Goal: Obtain resource: Download file/media

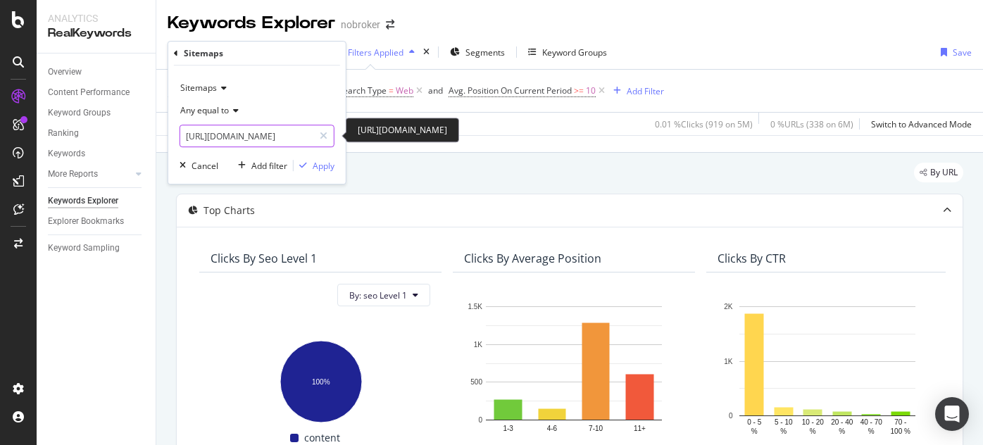
click at [294, 132] on input "[URL][DOMAIN_NAME]" at bounding box center [246, 136] width 133 height 23
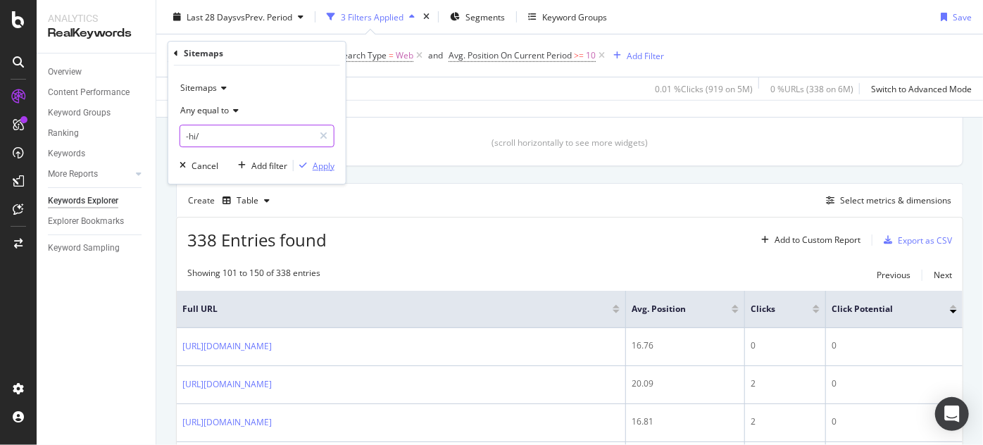
type input "-hi/"
click at [324, 165] on div "Apply" at bounding box center [324, 166] width 22 height 12
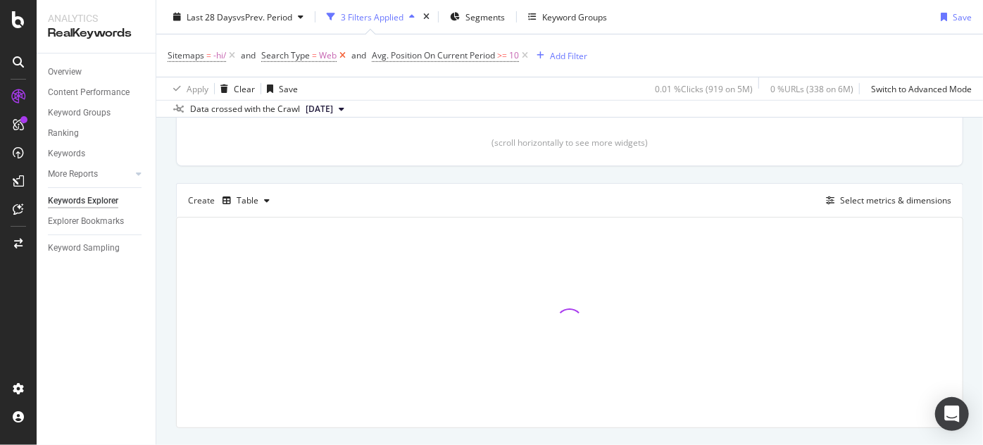
click at [341, 54] on icon at bounding box center [342, 56] width 12 height 14
click at [413, 59] on icon at bounding box center [414, 56] width 12 height 14
click at [274, 53] on div "Add Filter" at bounding box center [275, 55] width 37 height 12
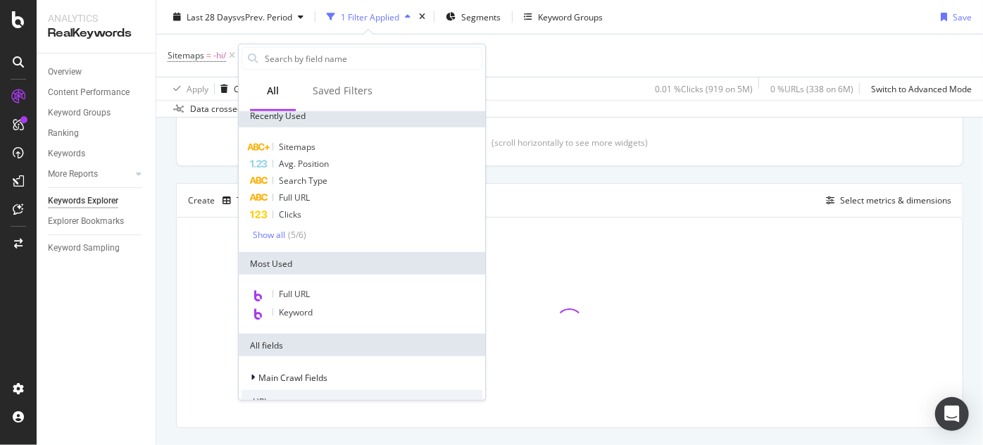
scroll to position [1, 0]
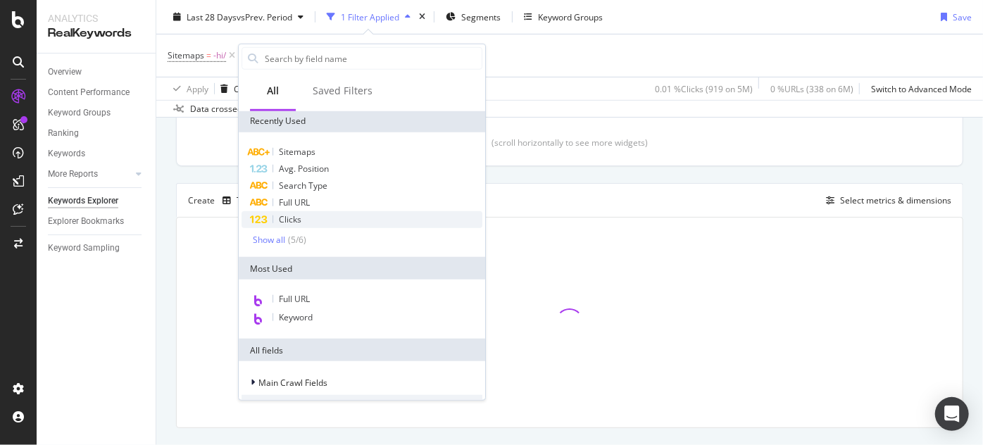
click at [285, 218] on span "Clicks" at bounding box center [290, 219] width 23 height 12
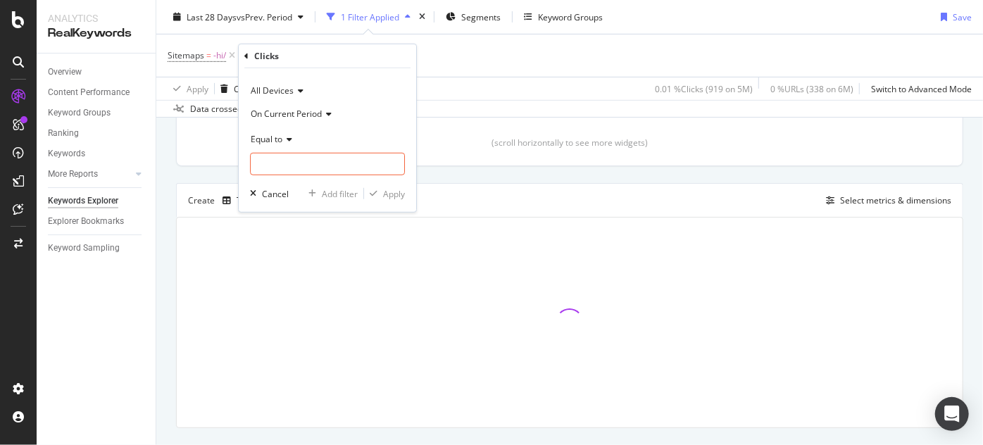
click at [294, 117] on span "On Current Period" at bounding box center [286, 113] width 71 height 12
click at [310, 198] on span "Diff. Between Period - value" at bounding box center [311, 197] width 108 height 12
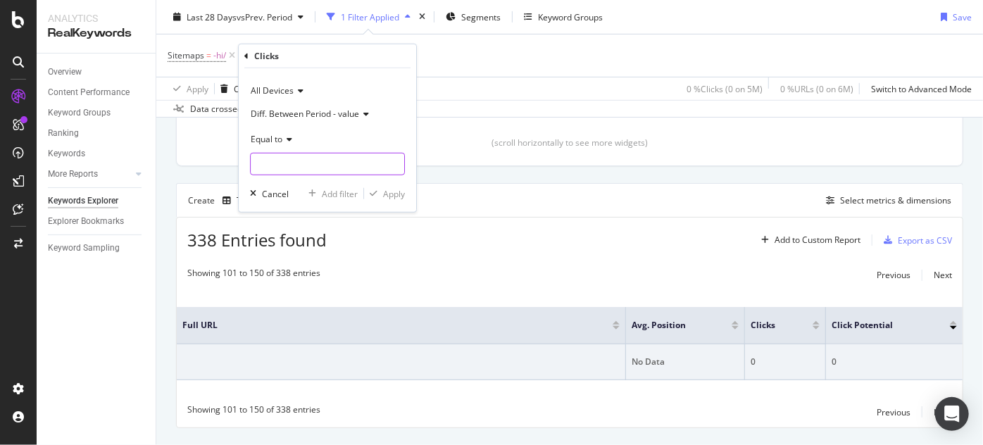
click at [258, 170] on input "number" at bounding box center [327, 164] width 155 height 23
click at [282, 160] on input "number" at bounding box center [327, 164] width 155 height 23
click at [496, 183] on div "Create Table Select metrics & dimensions" at bounding box center [569, 200] width 787 height 34
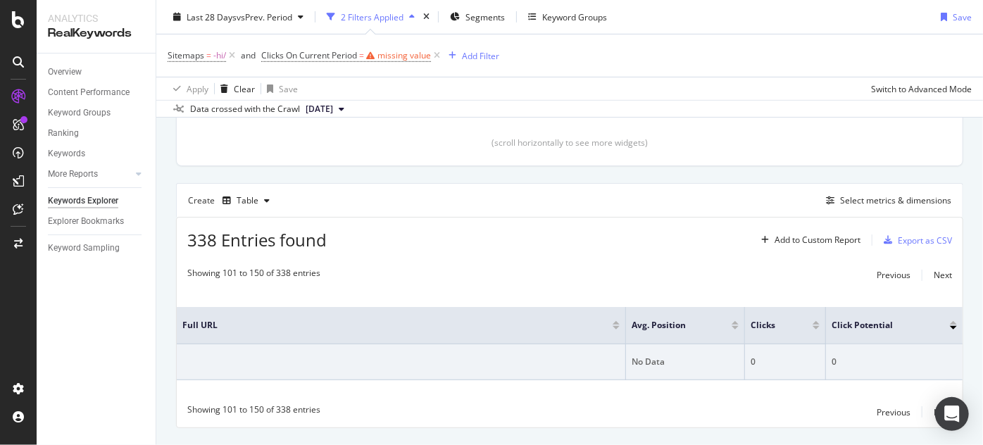
click at [434, 58] on icon at bounding box center [437, 56] width 12 height 14
click at [263, 58] on div "Add Filter" at bounding box center [275, 55] width 37 height 12
click at [218, 58] on span "-hi/" at bounding box center [219, 56] width 13 height 20
click at [384, 73] on div "Sitemaps = -hi/ Add Filter" at bounding box center [570, 55] width 804 height 42
click at [232, 56] on icon at bounding box center [232, 56] width 12 height 14
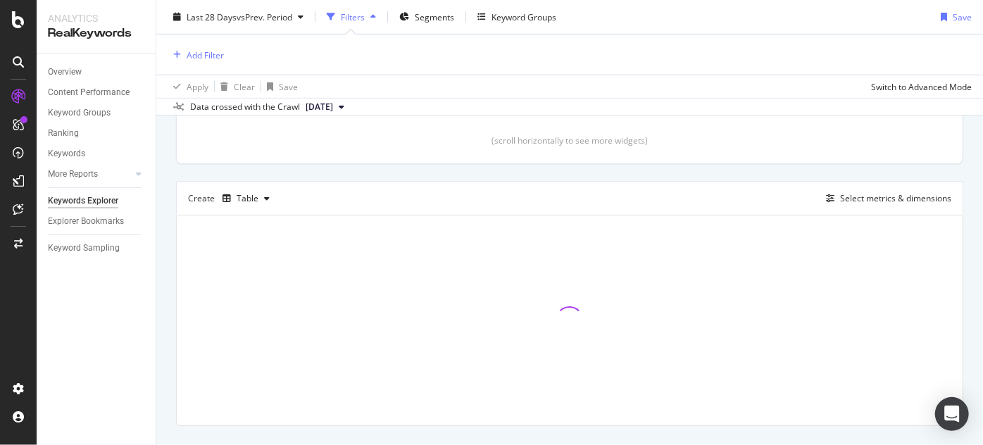
scroll to position [319, 0]
click at [197, 56] on div "Add Filter" at bounding box center [205, 55] width 37 height 12
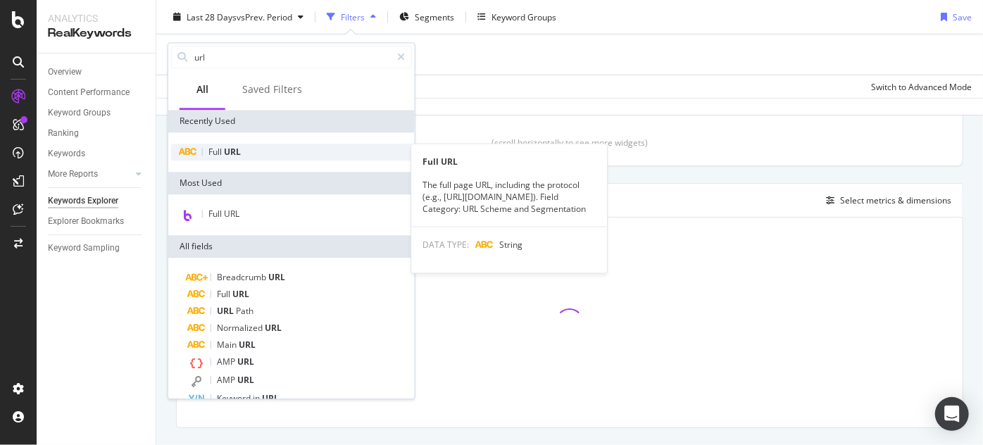
type input "url"
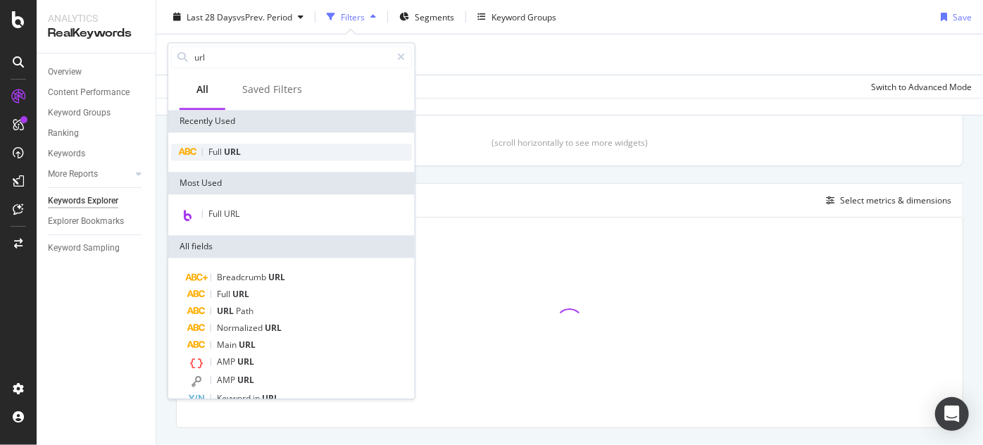
click at [214, 151] on span "Full" at bounding box center [215, 152] width 15 height 12
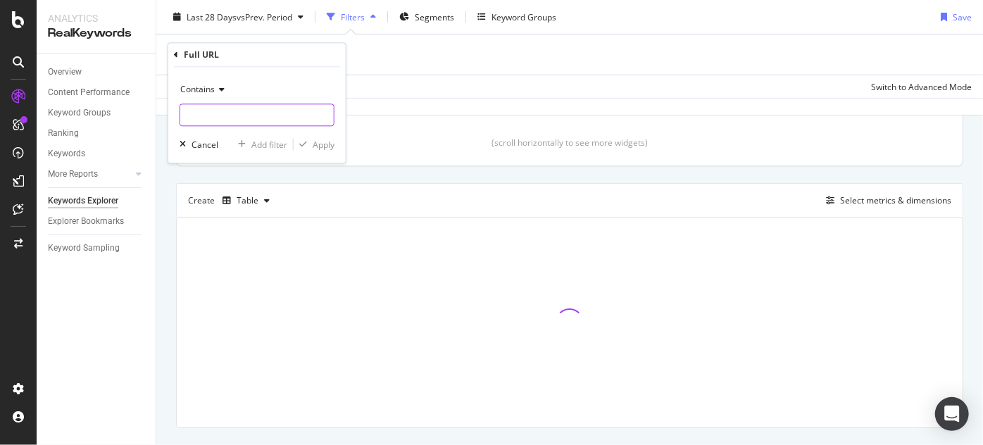
click at [231, 115] on input "text" at bounding box center [256, 115] width 153 height 23
click at [220, 113] on input "text" at bounding box center [256, 115] width 153 height 23
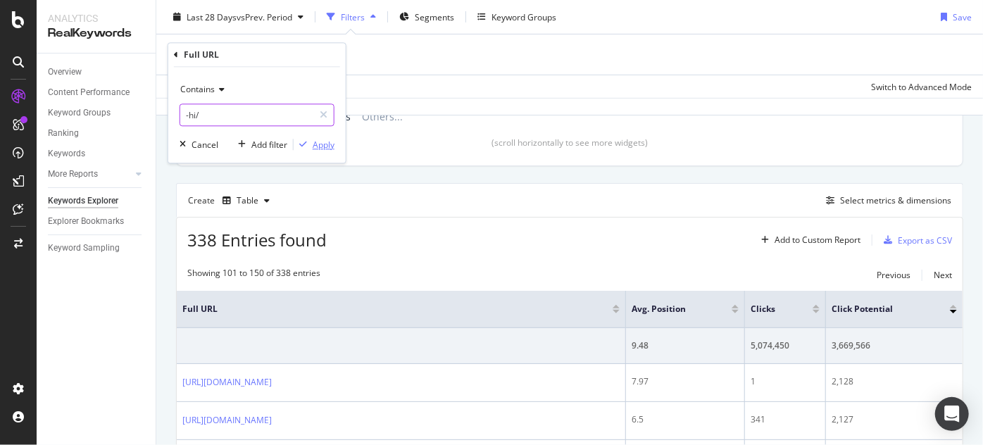
type input "-hi/"
click at [322, 148] on div "Apply" at bounding box center [324, 145] width 22 height 12
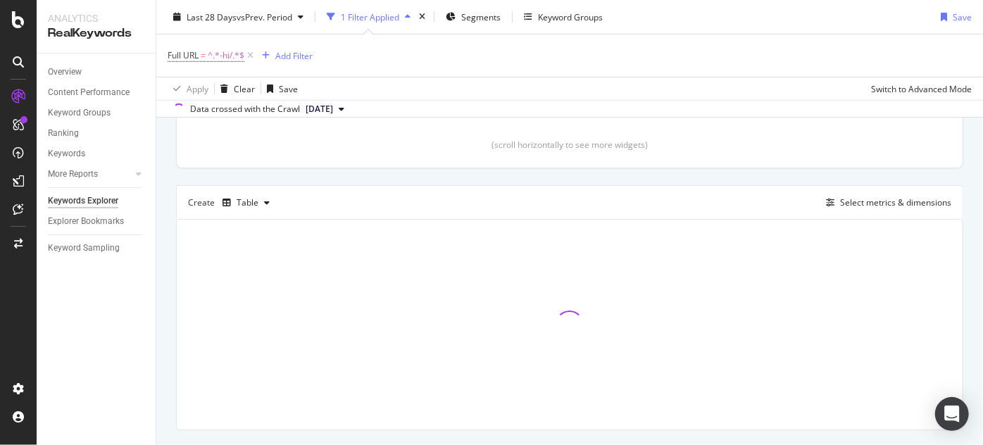
scroll to position [321, 0]
click at [478, 15] on span "Segments" at bounding box center [480, 17] width 39 height 12
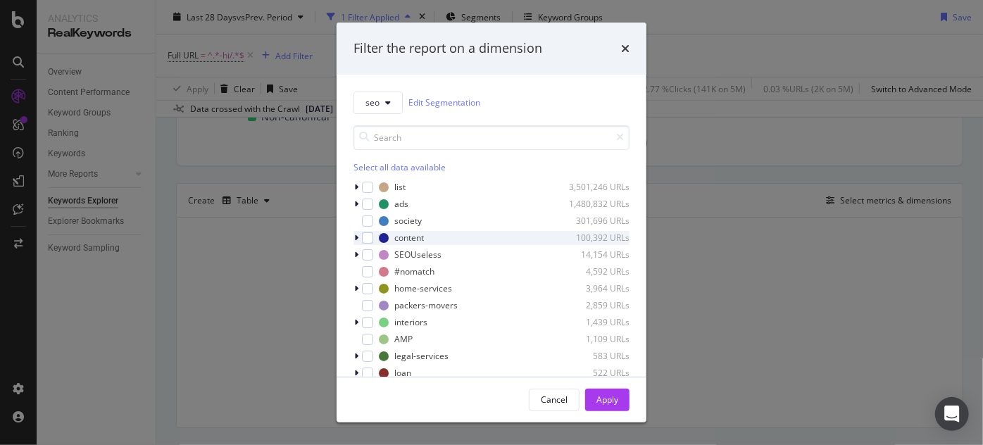
click at [353, 244] on div "modal" at bounding box center [357, 238] width 8 height 14
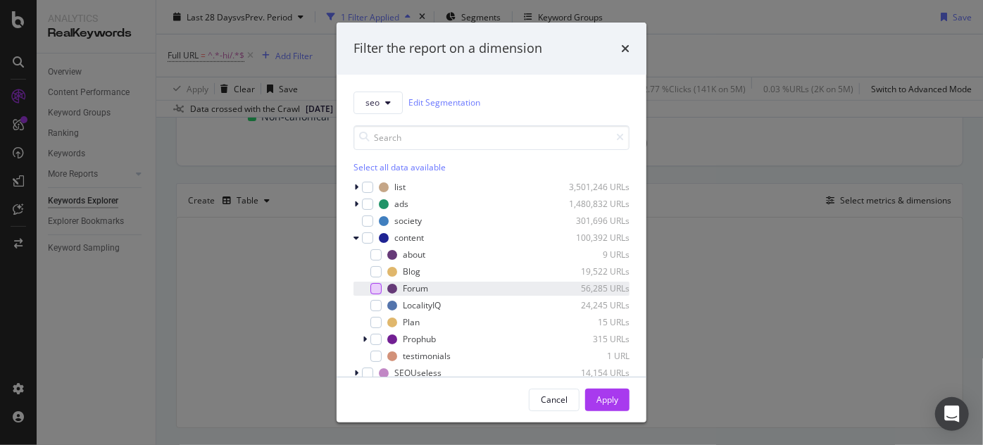
click at [377, 291] on div "modal" at bounding box center [375, 288] width 11 height 11
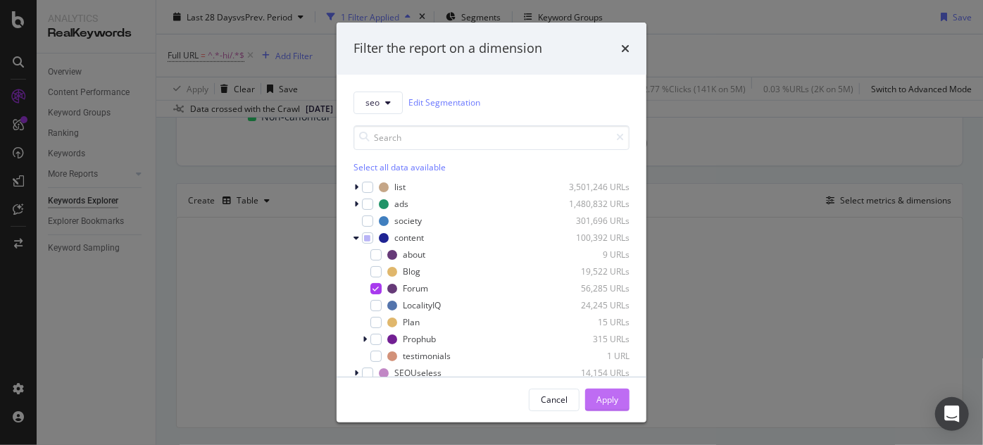
click at [610, 406] on div "Apply" at bounding box center [607, 399] width 22 height 21
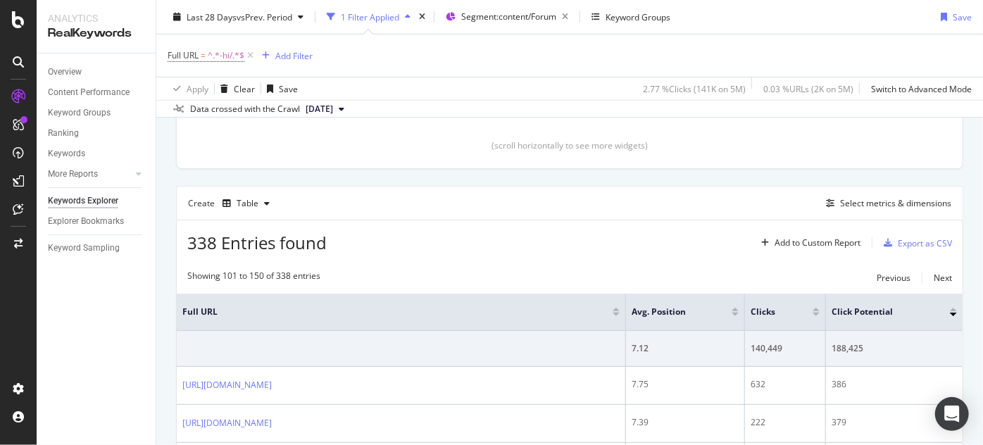
scroll to position [315, 0]
click at [286, 52] on div "Add Filter" at bounding box center [293, 55] width 37 height 12
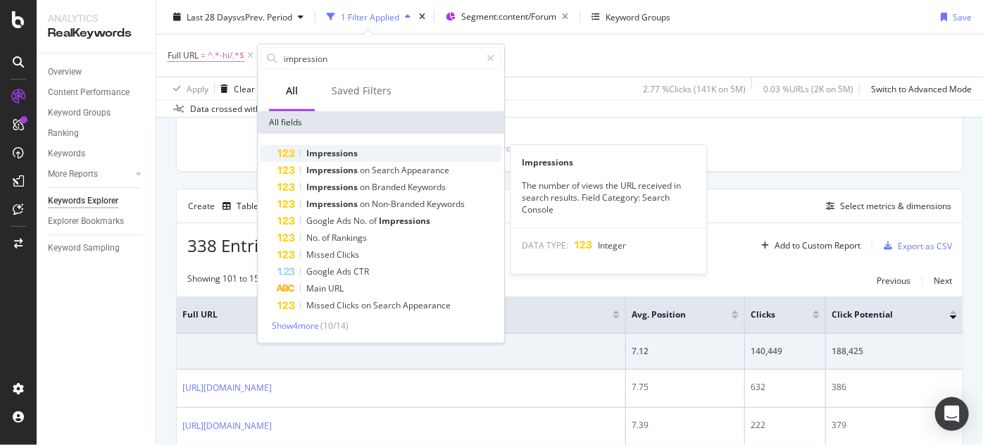
type input "impression"
click at [375, 158] on div "Impressions" at bounding box center [389, 153] width 224 height 17
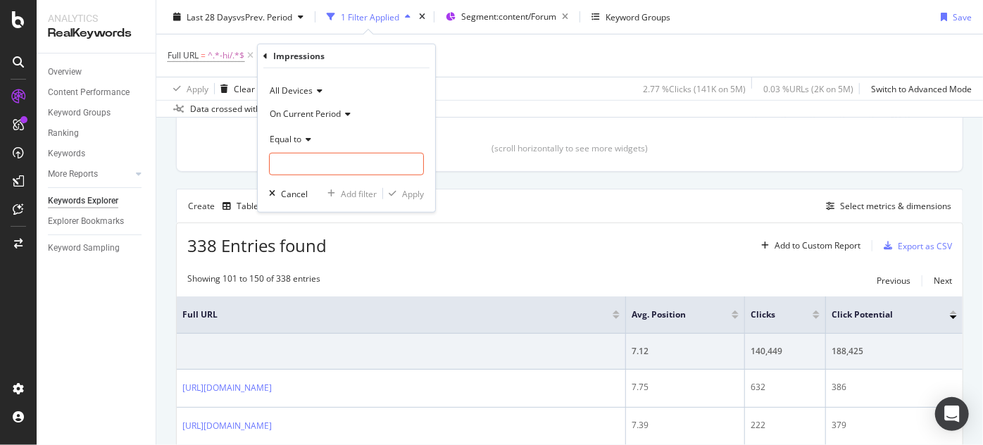
click at [307, 114] on span "On Current Period" at bounding box center [305, 113] width 71 height 12
click at [329, 189] on div "Diff. Between Period - value" at bounding box center [347, 197] width 151 height 18
click at [294, 157] on input "number" at bounding box center [346, 164] width 155 height 23
click at [289, 138] on span "Equal to" at bounding box center [286, 138] width 32 height 12
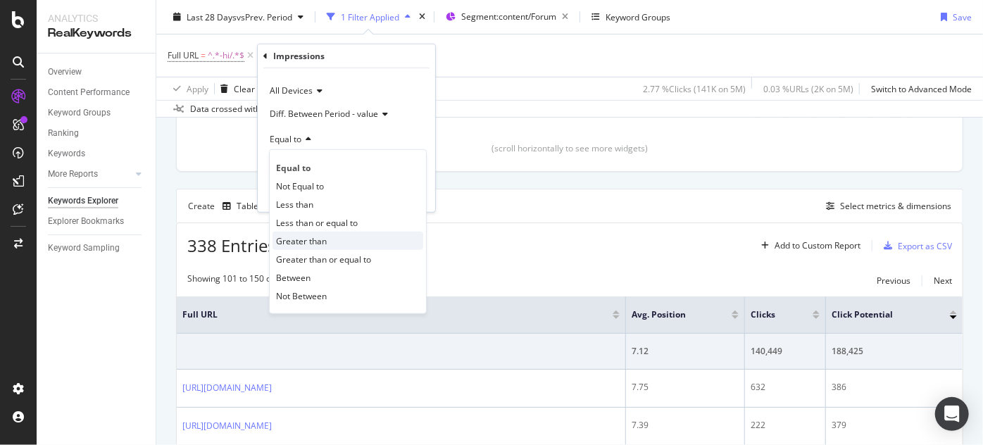
click at [303, 239] on span "Greater than" at bounding box center [301, 240] width 51 height 12
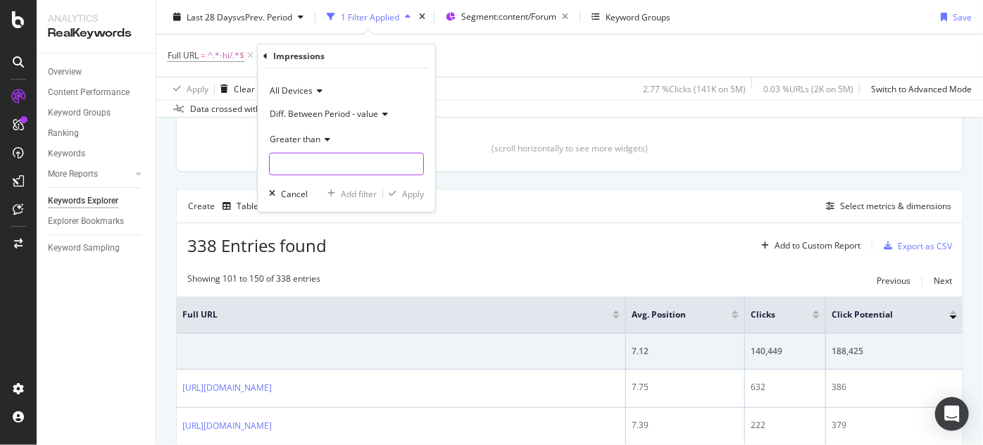
click at [289, 159] on input "number" at bounding box center [346, 164] width 155 height 23
type input "1"
click at [355, 156] on input "number" at bounding box center [346, 164] width 155 height 23
click at [460, 78] on div "Apply Clear Save 2.77 % Clicks ( 141K on 5M ) 0.03 % URLs ( 2K on 5M ) Switch t…" at bounding box center [569, 88] width 826 height 23
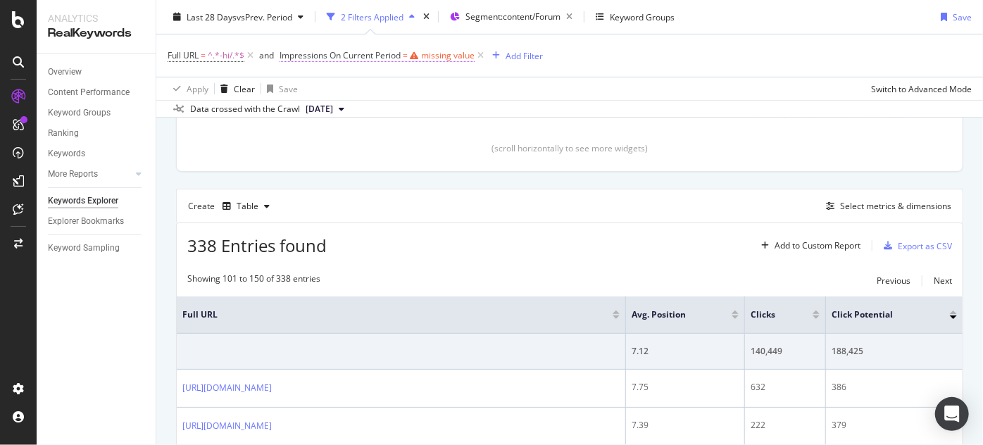
click at [413, 53] on icon at bounding box center [414, 55] width 8 height 8
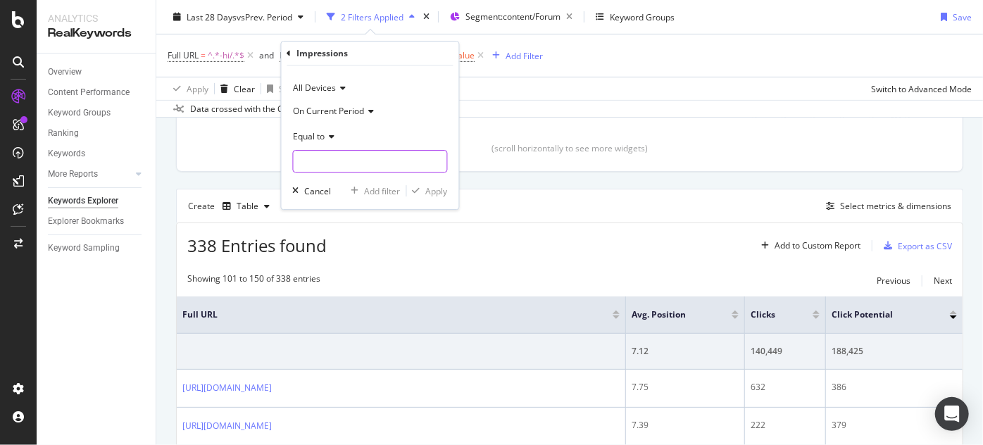
click at [329, 156] on input "number" at bounding box center [370, 161] width 155 height 23
click at [313, 128] on div "Equal to" at bounding box center [370, 136] width 155 height 23
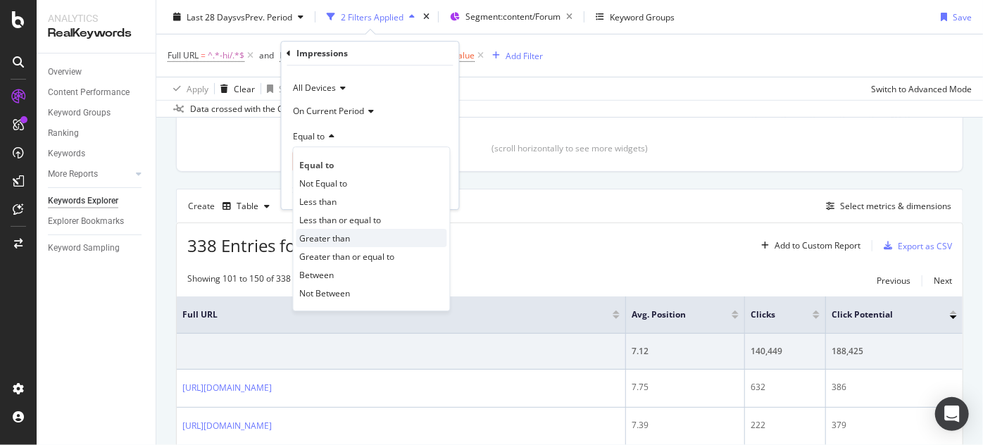
click at [330, 239] on span "Greater than" at bounding box center [325, 238] width 51 height 12
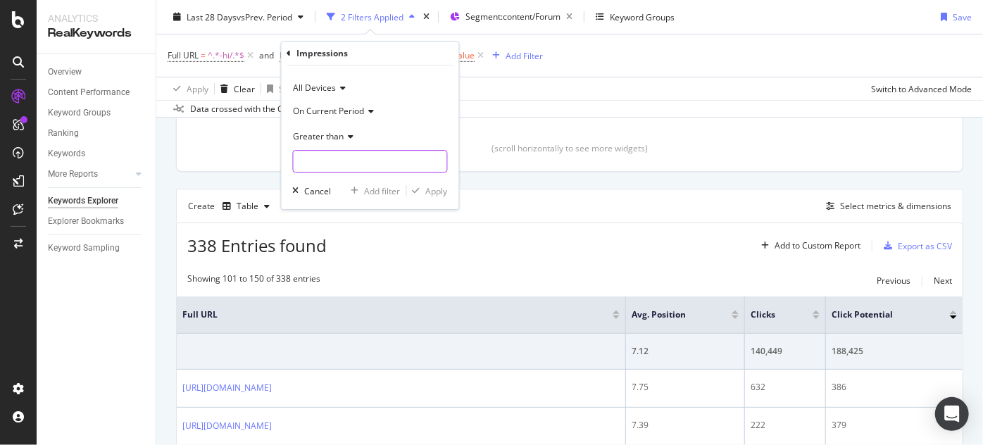
click at [305, 155] on input "number" at bounding box center [370, 161] width 155 height 23
type input "1000"
click at [429, 192] on div "Apply" at bounding box center [437, 191] width 22 height 12
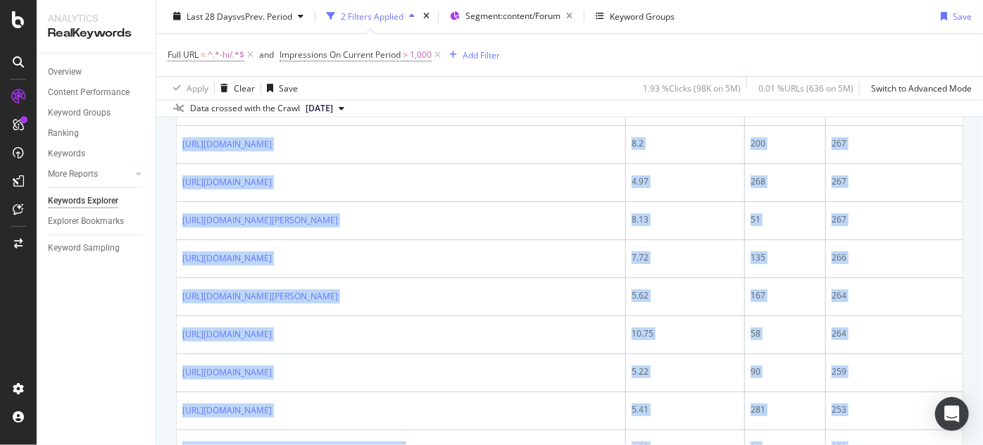
scroll to position [2187, 0]
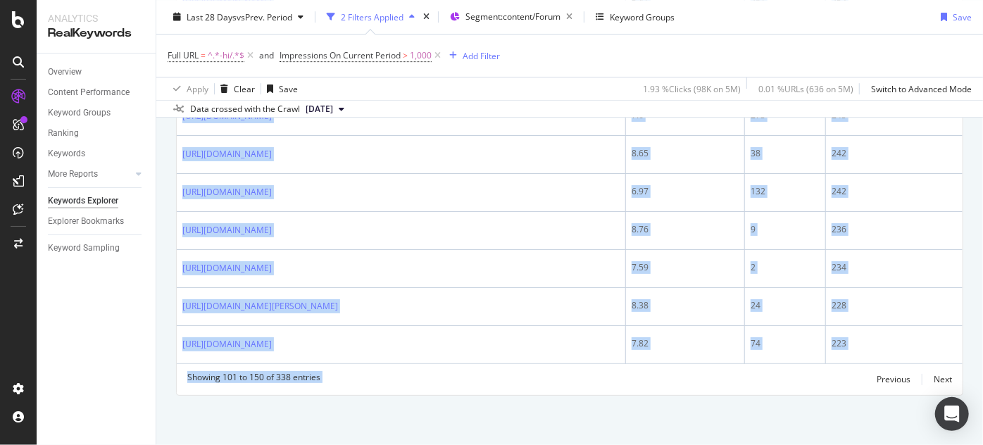
drag, startPoint x: 178, startPoint y: 194, endPoint x: 670, endPoint y: 474, distance: 566.2
click at [670, 444] on html "Analytics RealKeywords Overview Content Performance Keyword Groups Ranking Keyw…" at bounding box center [491, 222] width 983 height 445
copy div "[URL][DOMAIN_NAME] 8.1 18 352 [URL][DOMAIN_NAME] 6.62 74 350 [URL][DOMAIN_NAME]…"
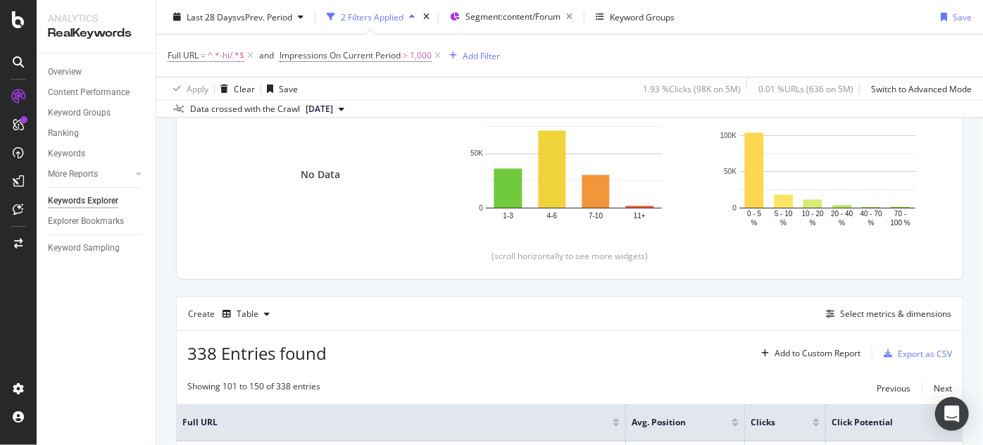
scroll to position [329, 0]
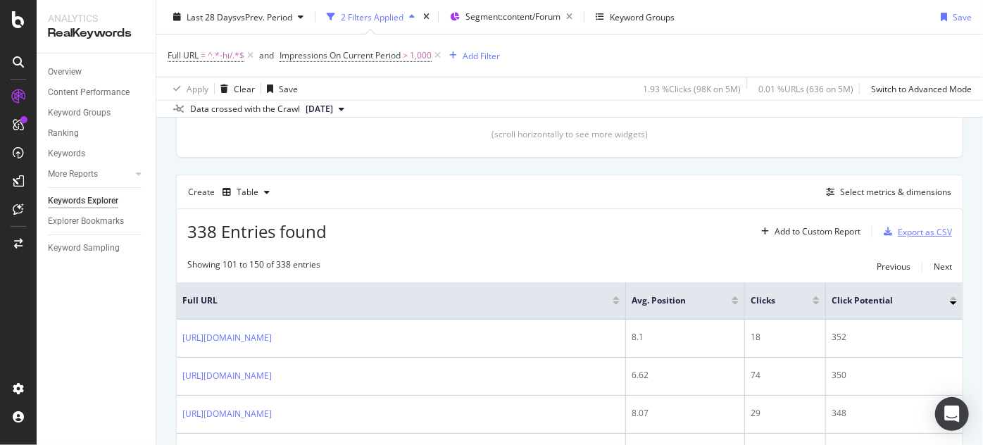
click at [897, 239] on div "Export as CSV" at bounding box center [915, 231] width 74 height 21
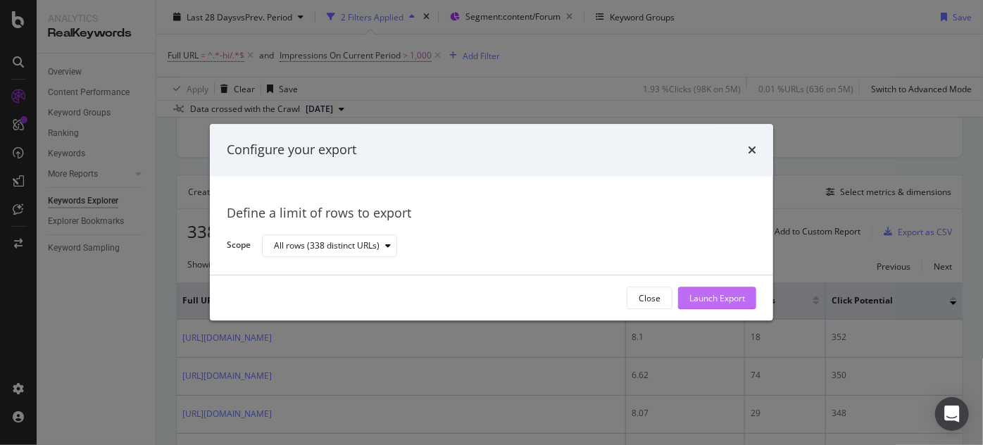
click at [693, 294] on div "Launch Export" at bounding box center [717, 298] width 56 height 12
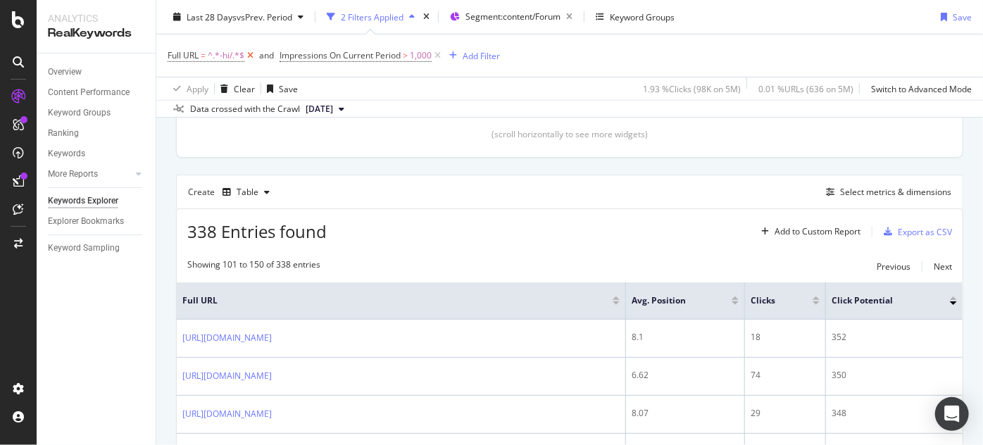
click at [249, 59] on icon at bounding box center [250, 56] width 12 height 14
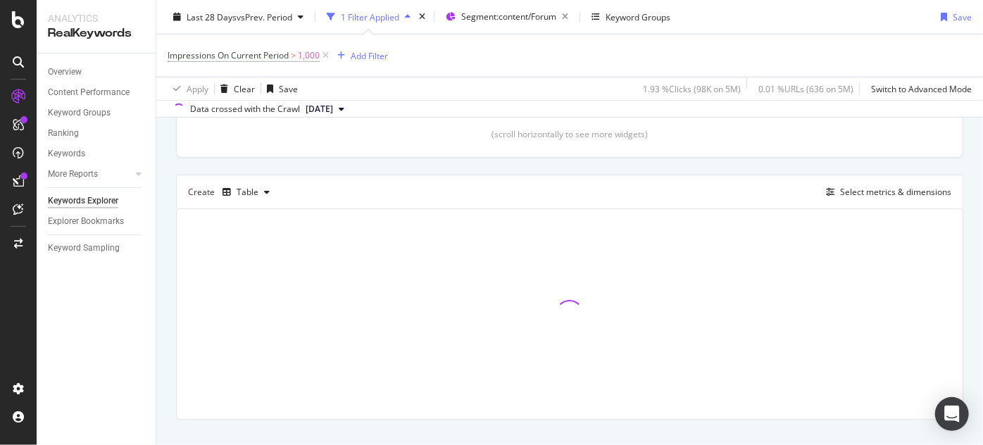
click at [302, 56] on span "1,000" at bounding box center [309, 56] width 22 height 20
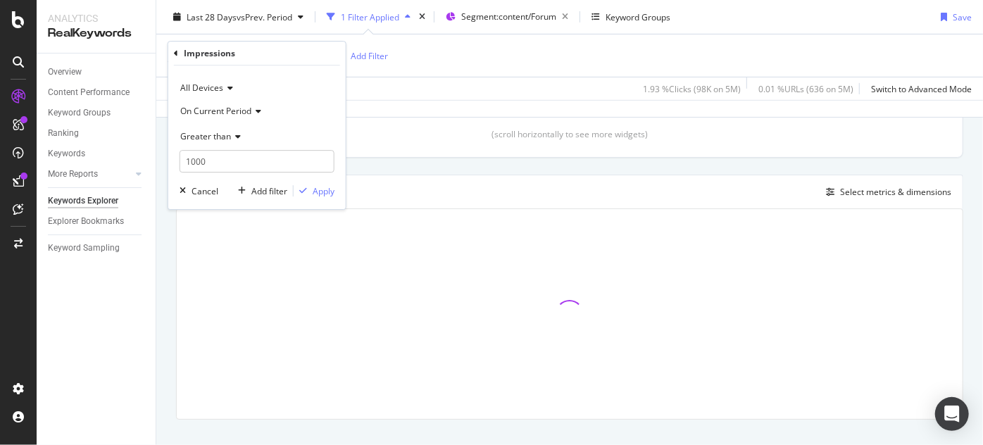
click at [396, 77] on div "Apply Clear Save 1.93 % Clicks ( 98K on 5M ) 0.01 % URLs ( 636 on 5M ) Switch t…" at bounding box center [569, 88] width 826 height 23
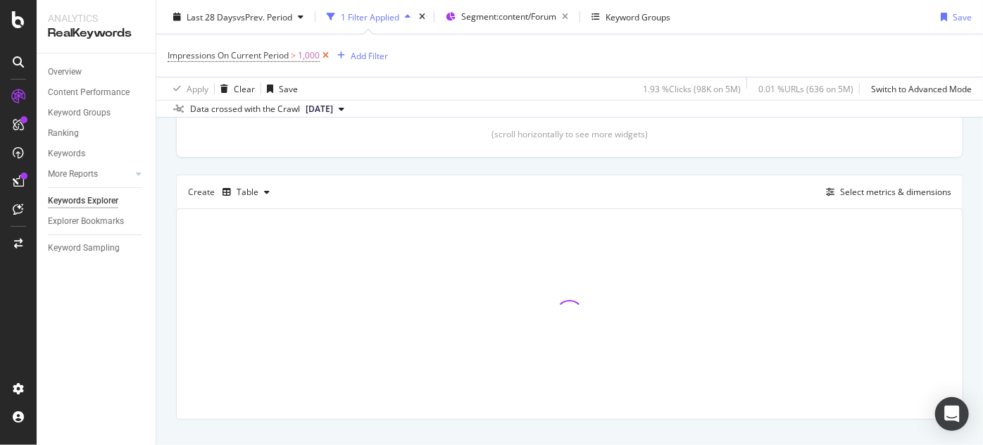
click at [326, 56] on icon at bounding box center [326, 56] width 12 height 14
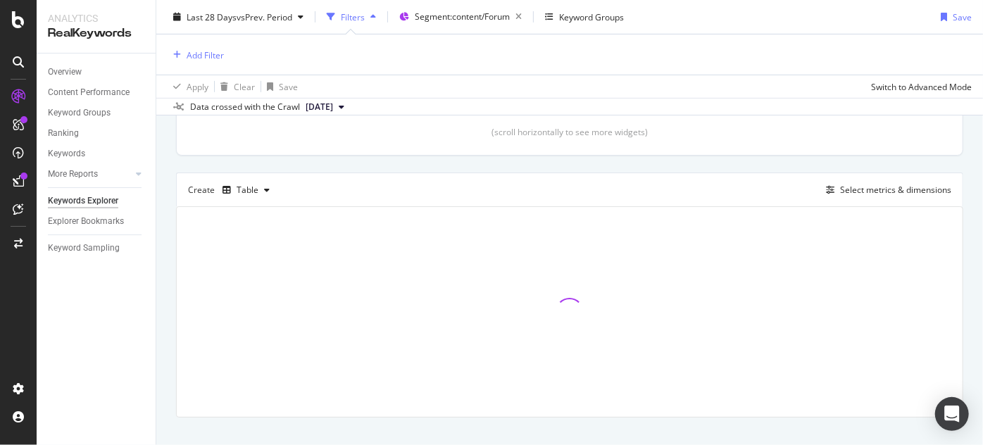
scroll to position [327, 0]
click at [221, 51] on div "Add Filter" at bounding box center [205, 55] width 37 height 12
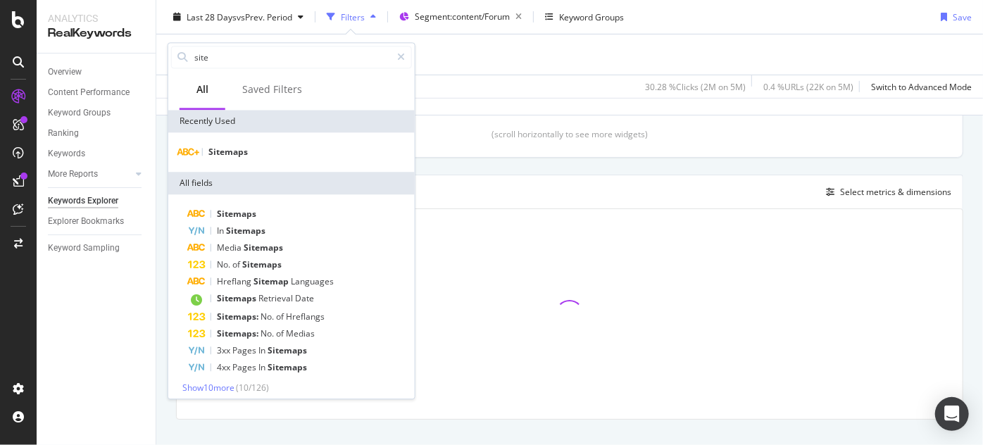
type input "site"
click at [216, 162] on div "Sitemaps" at bounding box center [291, 151] width 246 height 39
click at [234, 153] on span "Sitemaps" at bounding box center [227, 152] width 39 height 12
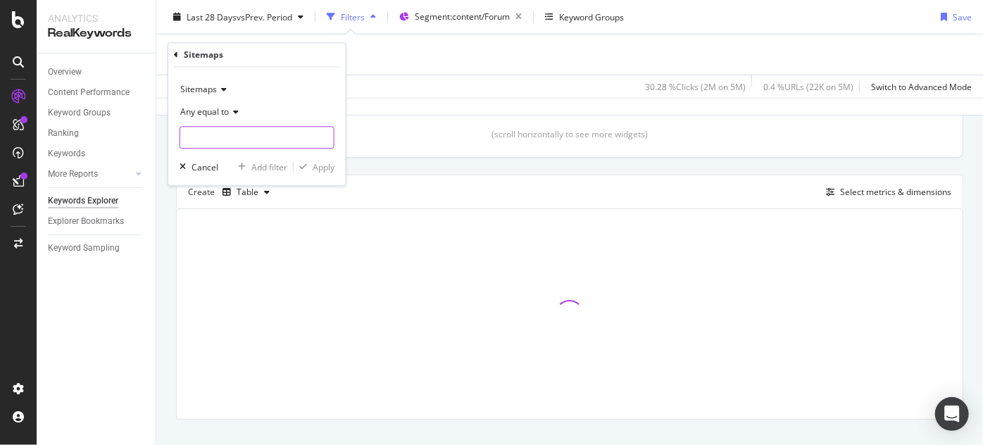
click at [220, 130] on input "text" at bounding box center [256, 138] width 153 height 23
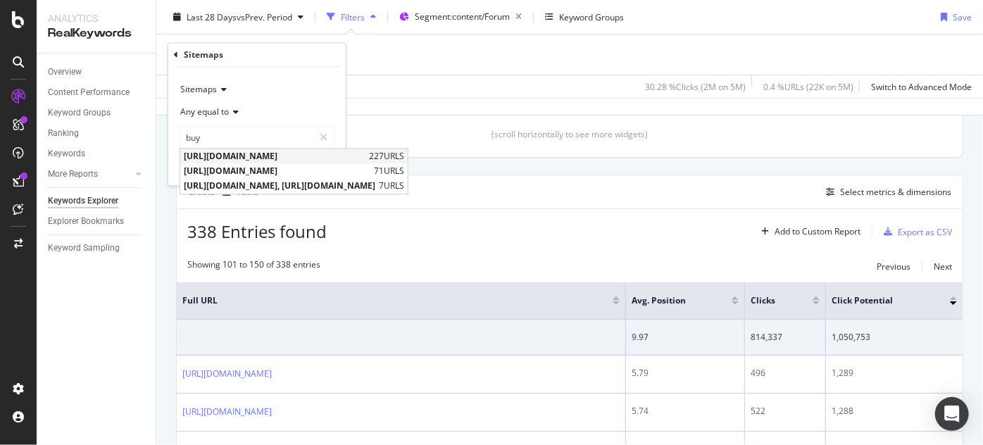
click at [282, 156] on span "[URL][DOMAIN_NAME]" at bounding box center [275, 157] width 182 height 12
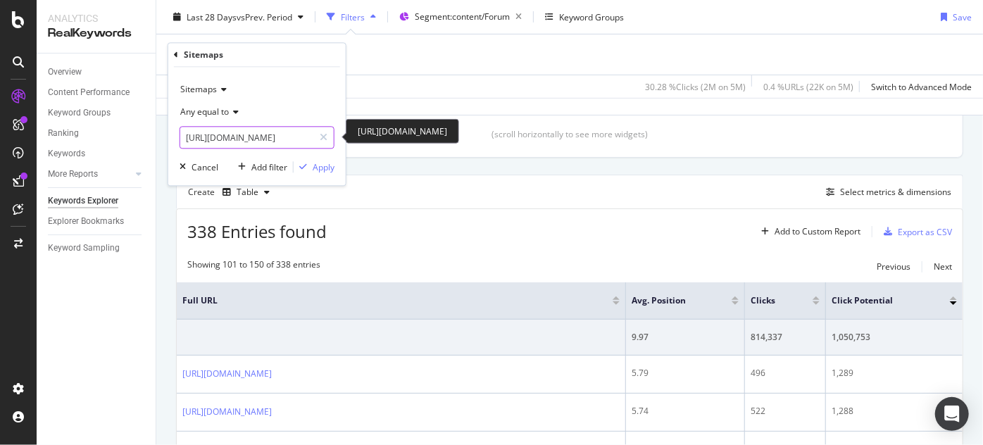
click at [296, 139] on input "[URL][DOMAIN_NAME]" at bounding box center [246, 138] width 133 height 23
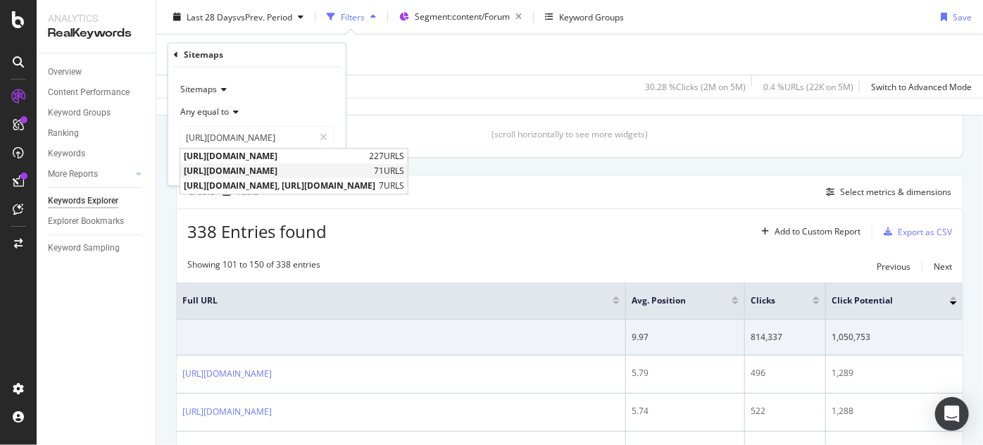
click at [324, 168] on span "[URL][DOMAIN_NAME]" at bounding box center [277, 171] width 187 height 12
type input "[URL][DOMAIN_NAME]"
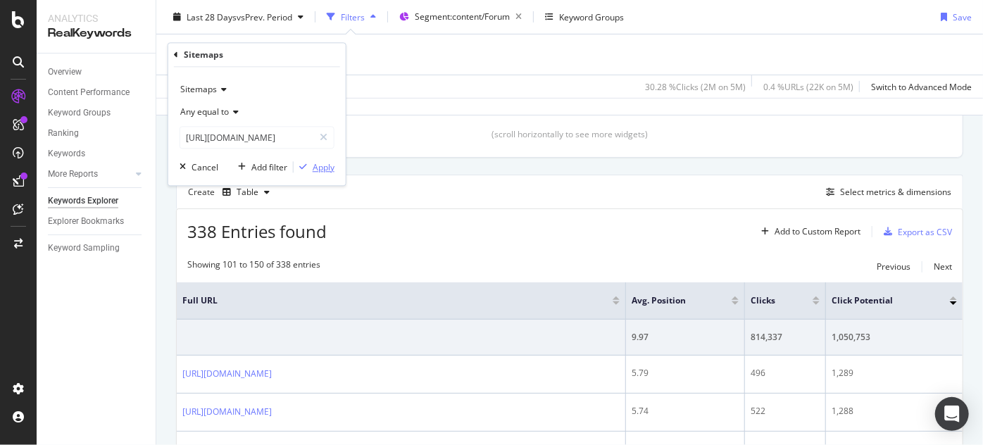
click at [321, 164] on div "Apply" at bounding box center [324, 167] width 22 height 12
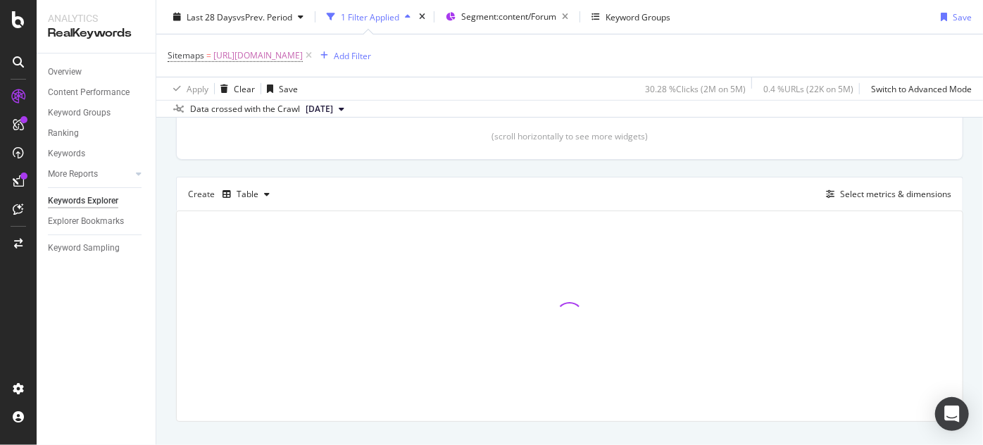
scroll to position [329, 0]
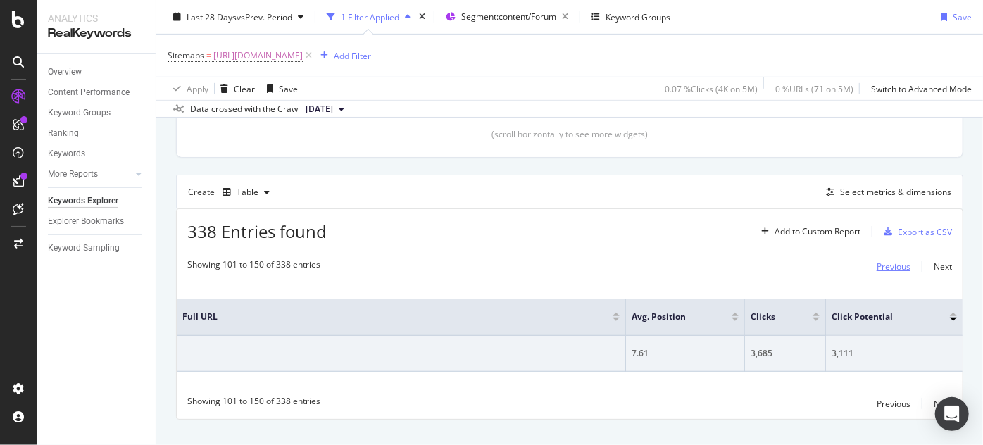
click at [876, 271] on div "Previous" at bounding box center [893, 266] width 34 height 15
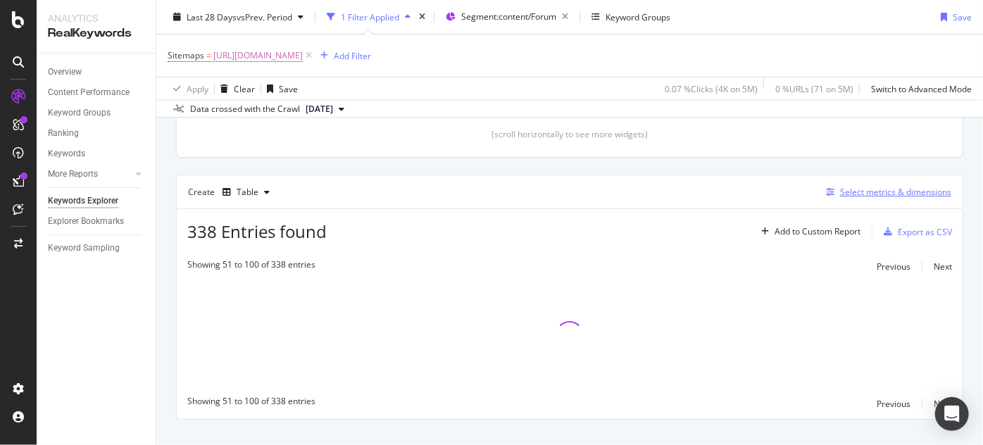
click at [865, 194] on div "Select metrics & dimensions" at bounding box center [895, 192] width 111 height 12
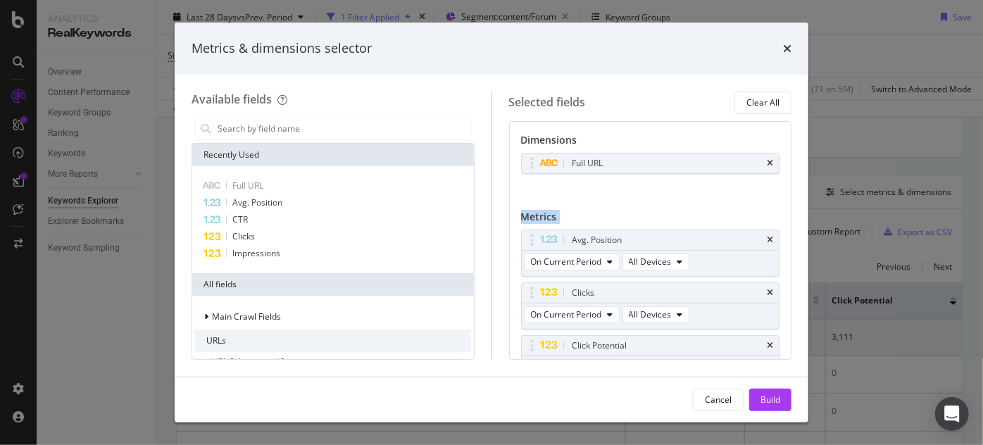
drag, startPoint x: 781, startPoint y: 201, endPoint x: 786, endPoint y: 249, distance: 48.1
click at [786, 249] on div "Dimensions Full URL You can use this field as a dimension Metrics Avg. Position…" at bounding box center [650, 240] width 283 height 239
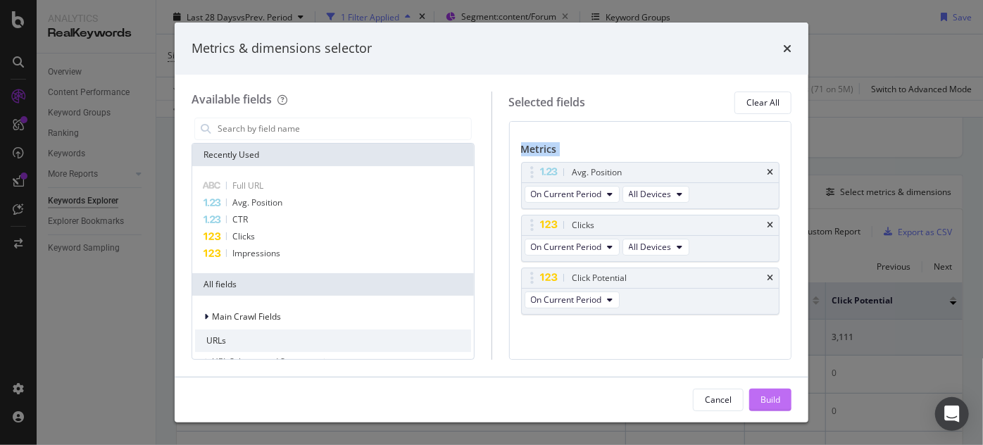
click at [771, 391] on div "Build" at bounding box center [770, 399] width 20 height 21
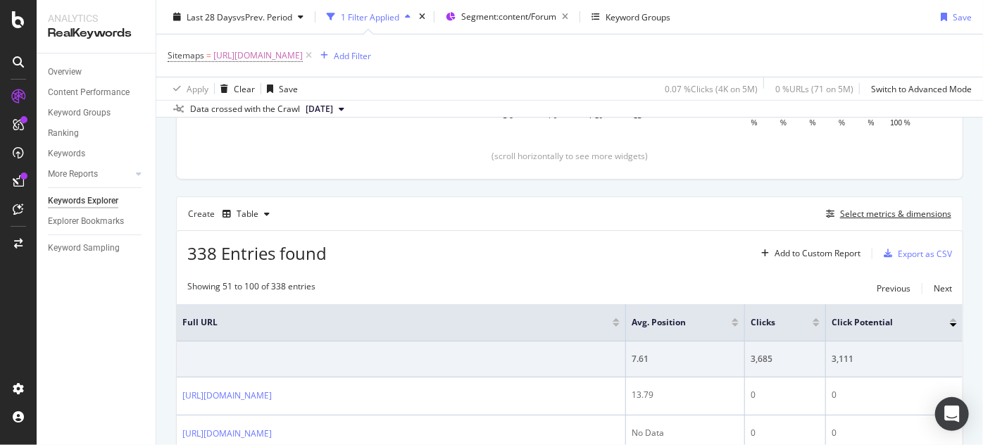
scroll to position [310, 0]
click at [916, 251] on div "Export as CSV" at bounding box center [924, 251] width 54 height 12
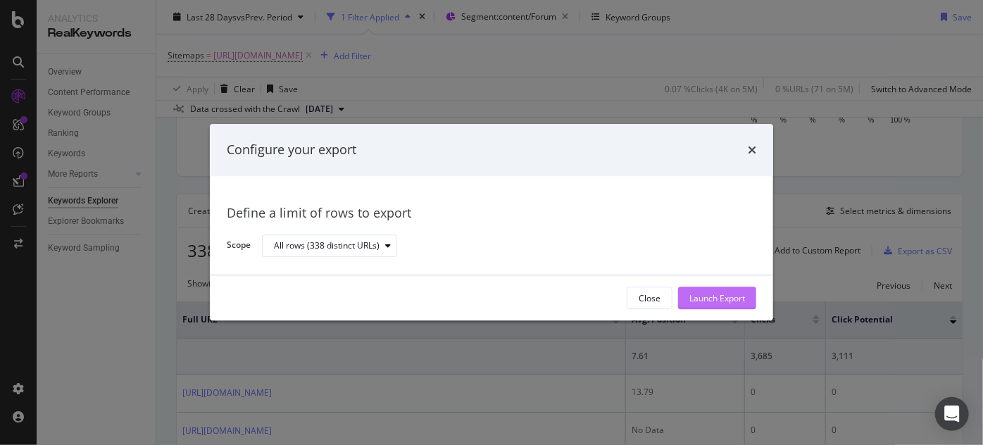
click at [716, 300] on div "Launch Export" at bounding box center [717, 298] width 56 height 12
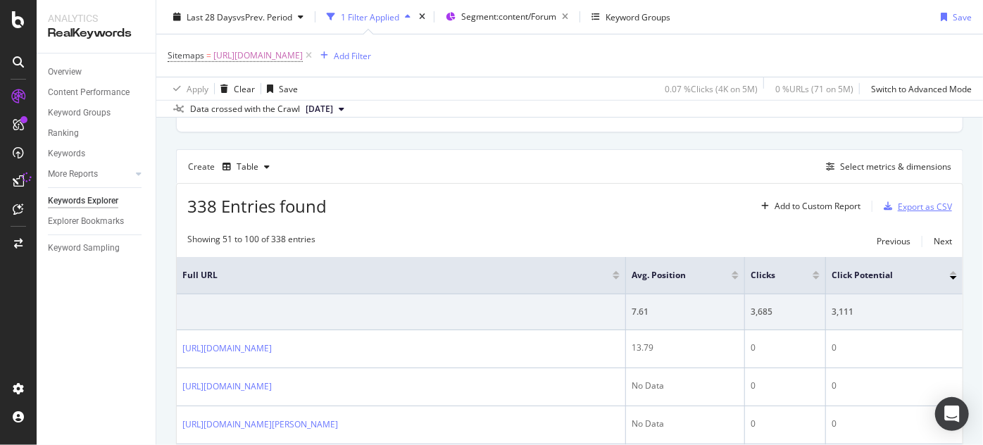
scroll to position [152, 0]
